Goal: Find specific page/section: Find specific page/section

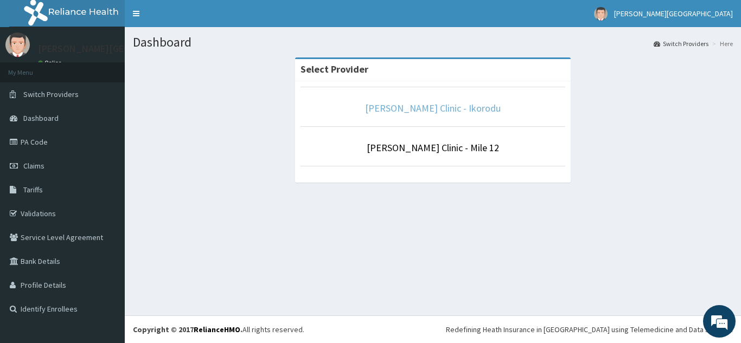
click at [454, 111] on link "[PERSON_NAME] Clinic - Ikorodu" at bounding box center [433, 108] width 136 height 12
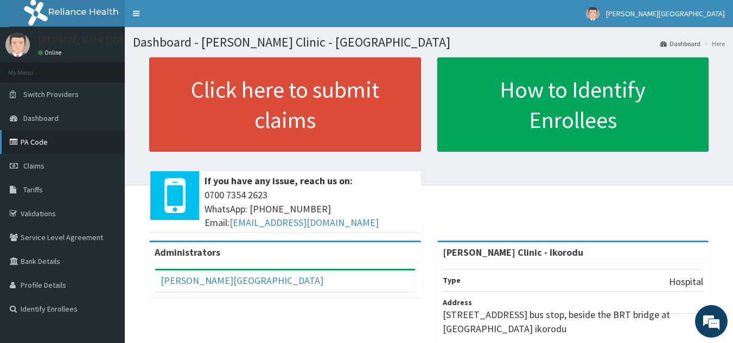
click at [53, 146] on link "PA Code" at bounding box center [62, 142] width 125 height 24
